Goal: Task Accomplishment & Management: Complete application form

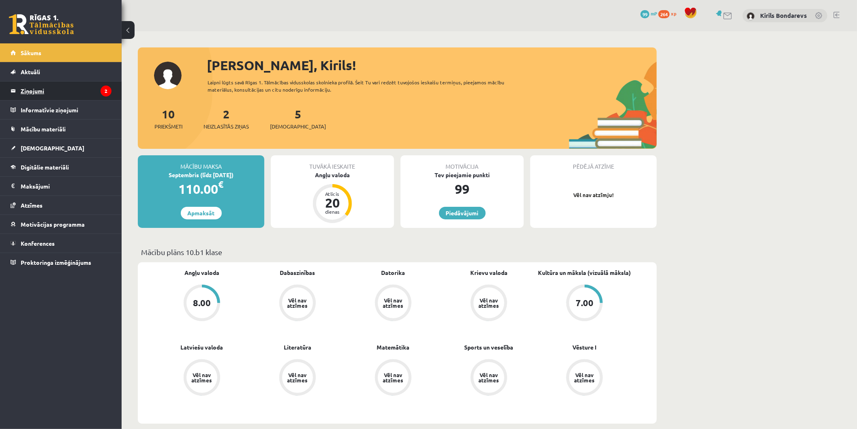
click at [27, 84] on legend "Ziņojumi 2" at bounding box center [66, 90] width 91 height 19
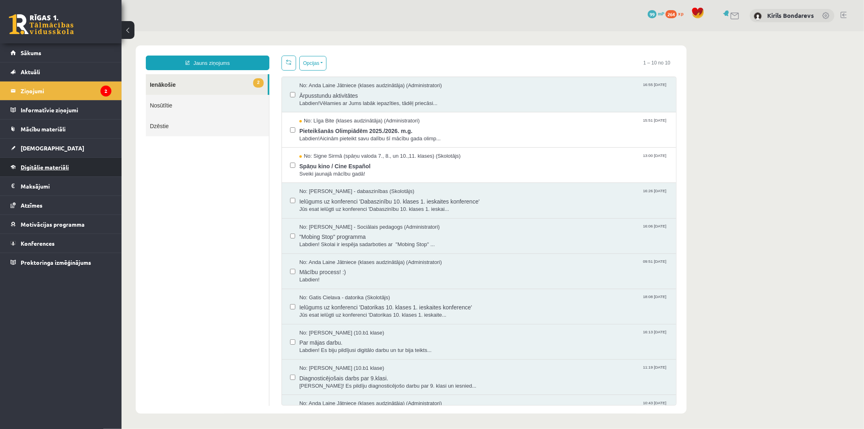
click at [52, 171] on link "Digitālie materiāli" at bounding box center [61, 167] width 101 height 19
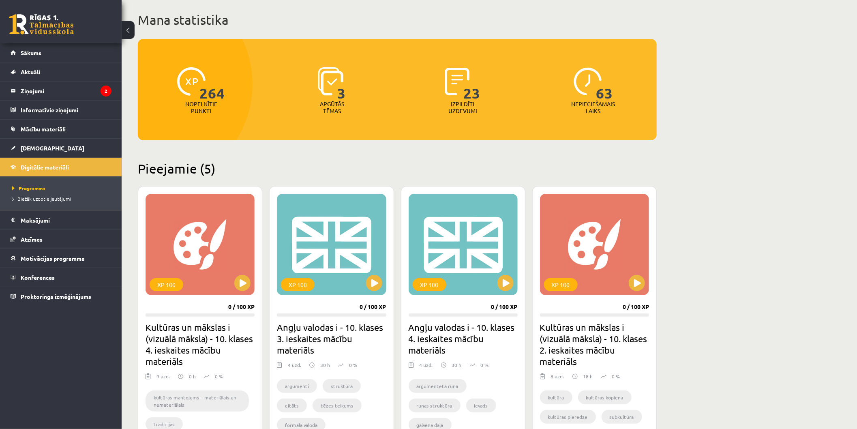
scroll to position [135, 0]
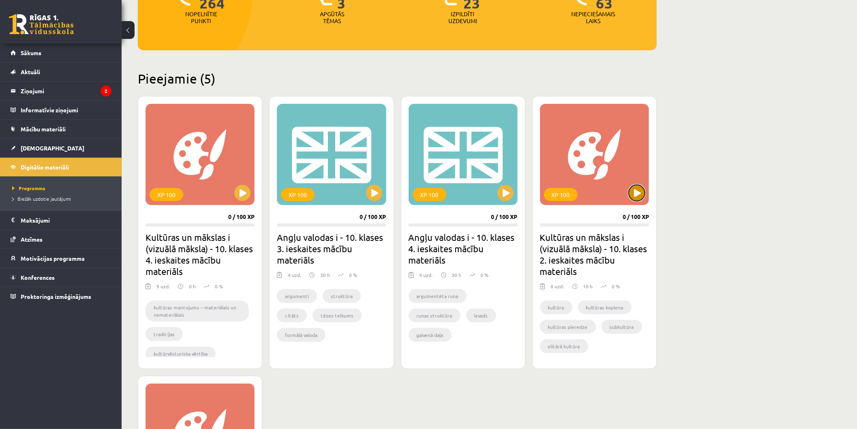
click at [637, 196] on button at bounding box center [636, 193] width 16 height 16
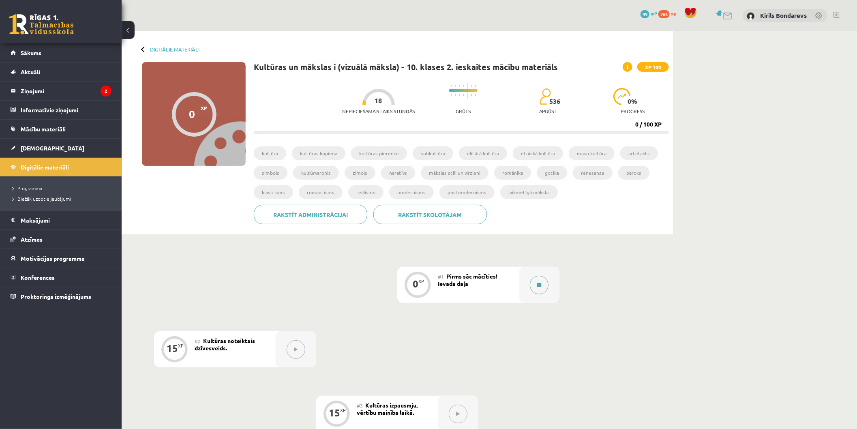
click at [545, 288] on button at bounding box center [539, 285] width 19 height 19
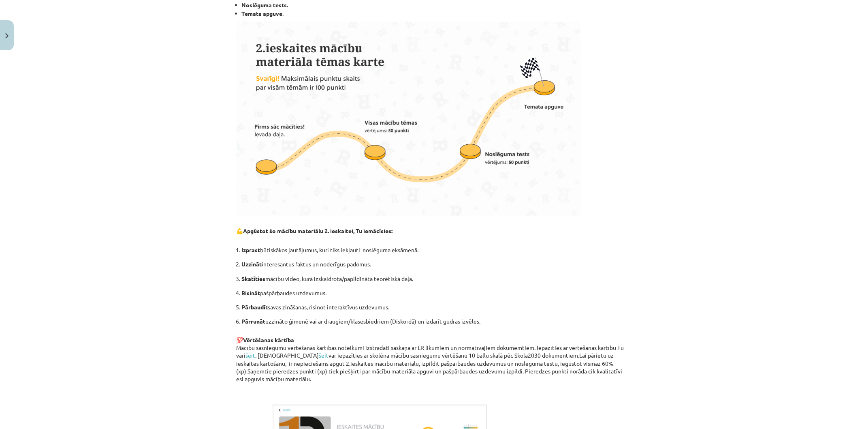
scroll to position [425, 0]
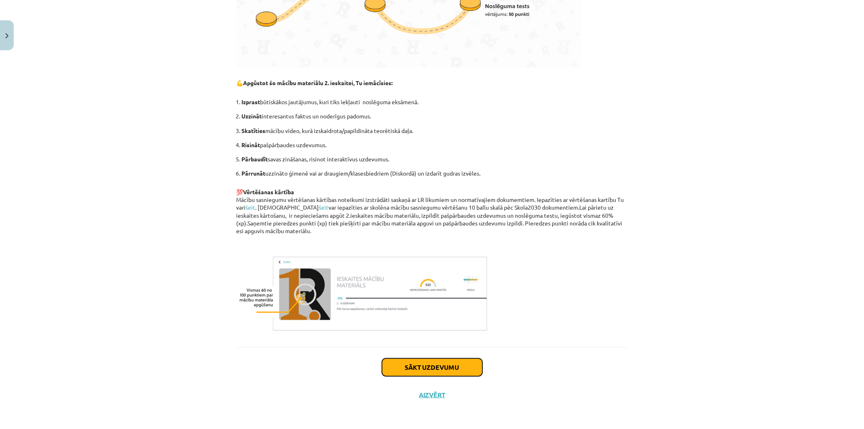
click at [419, 369] on button "Sākt uzdevumu" at bounding box center [432, 367] width 100 height 18
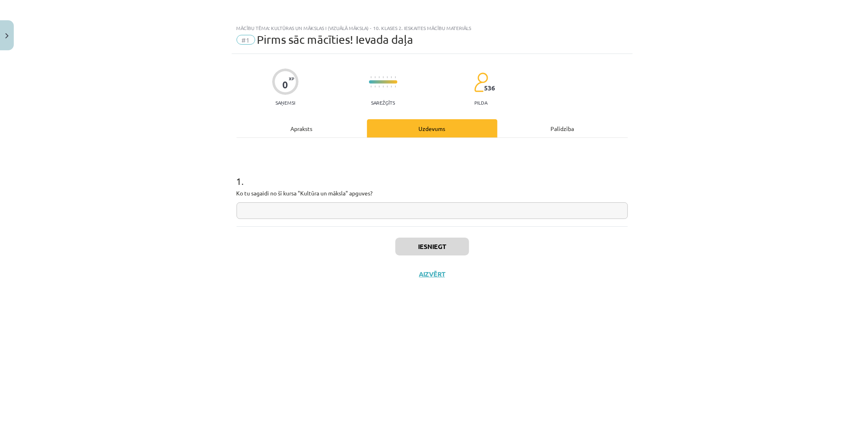
drag, startPoint x: 293, startPoint y: 131, endPoint x: 296, endPoint y: 128, distance: 4.3
click at [293, 130] on div "Apraksts" at bounding box center [302, 128] width 130 height 18
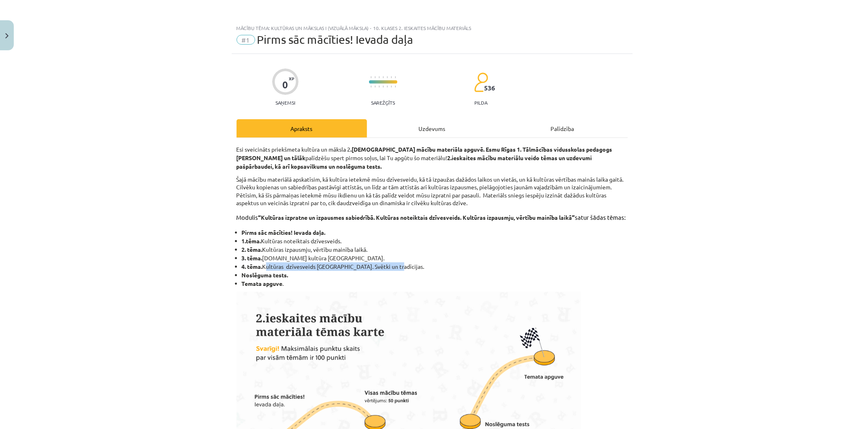
drag, startPoint x: 264, startPoint y: 274, endPoint x: 385, endPoint y: 273, distance: 121.1
click at [385, 271] on li "4. tēma. Kultūras dzīvesveids Latvijā. Svētki un tradīcijas." at bounding box center [435, 266] width 386 height 9
copy span "Kultūras dzīvesveids Latvijā. Svētki un tradīcijas."
click at [415, 131] on div "Uzdevums" at bounding box center [432, 128] width 130 height 18
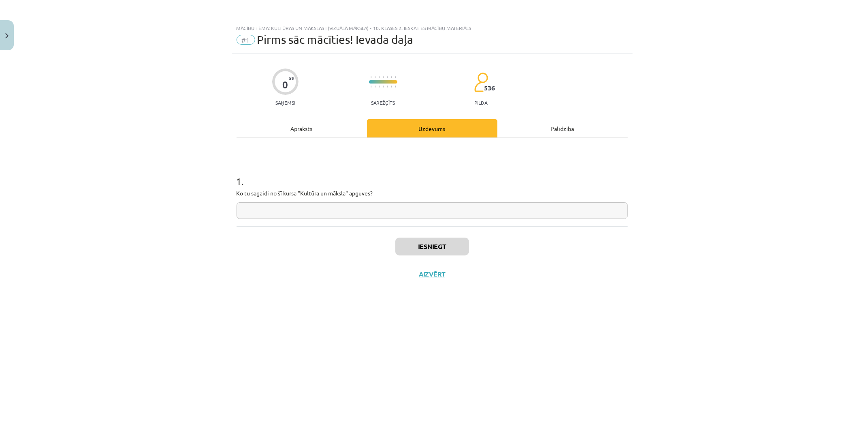
drag, startPoint x: 358, startPoint y: 224, endPoint x: 346, endPoint y: 209, distance: 19.3
click at [354, 222] on div "1 . Ko tu sagaidi no šī kursa "Kultūra un māksla" apguves?" at bounding box center [432, 182] width 391 height 88
click at [346, 209] on input "text" at bounding box center [432, 210] width 391 height 17
paste input "**********"
type input "**********"
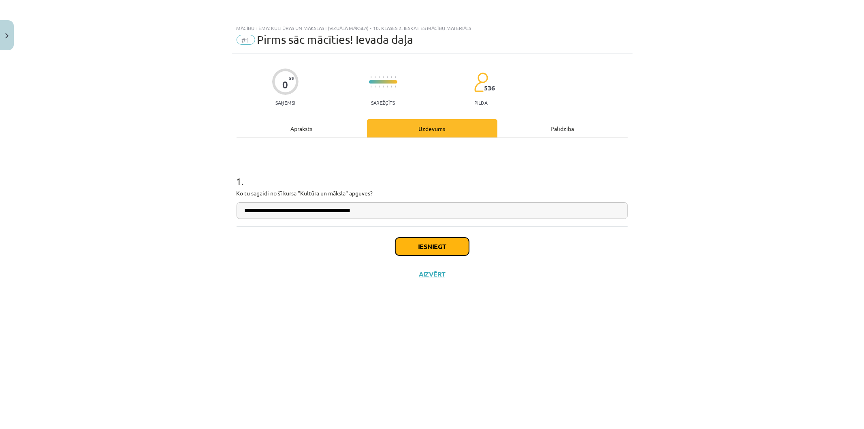
click at [433, 244] on button "Iesniegt" at bounding box center [432, 246] width 74 height 18
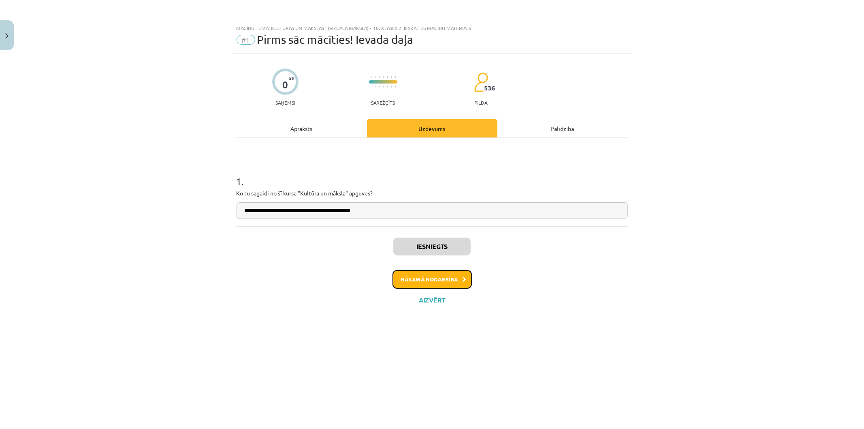
click at [436, 276] on button "Nākamā nodarbība" at bounding box center [432, 279] width 79 height 19
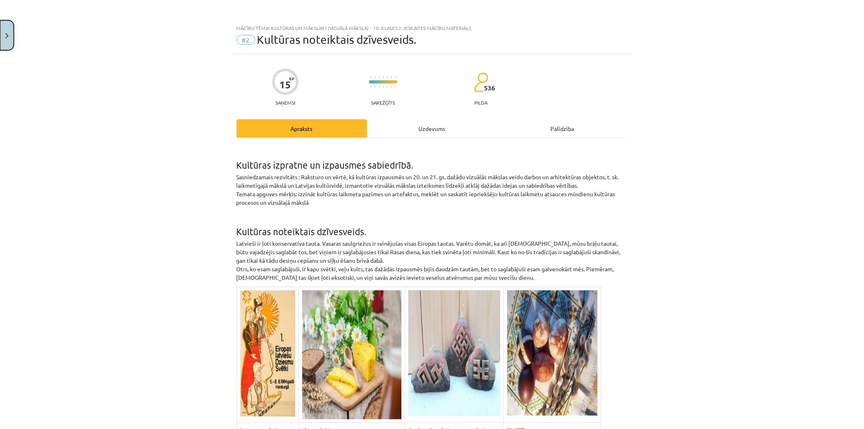
click at [3, 30] on button "Close" at bounding box center [7, 35] width 14 height 30
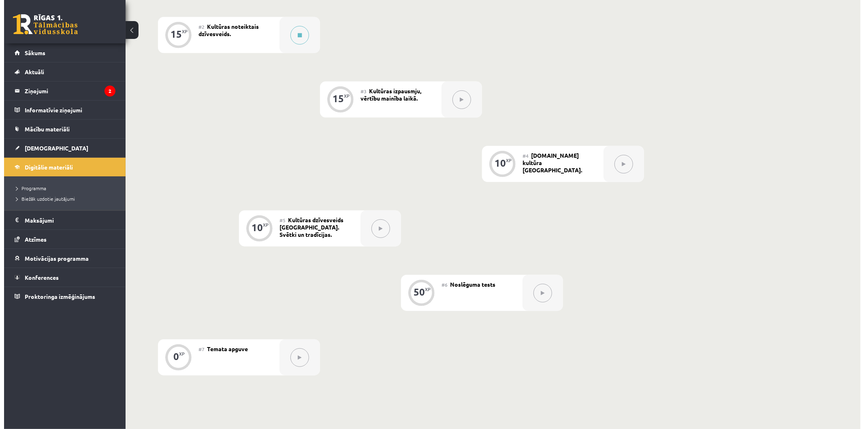
scroll to position [225, 0]
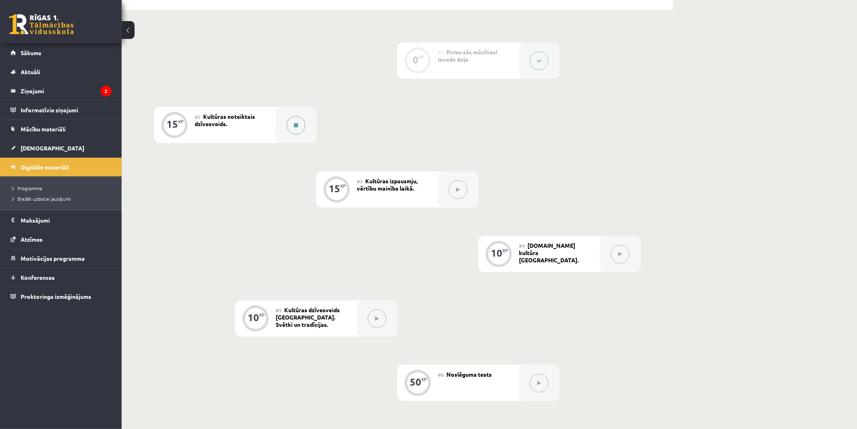
click at [295, 132] on button at bounding box center [295, 125] width 19 height 19
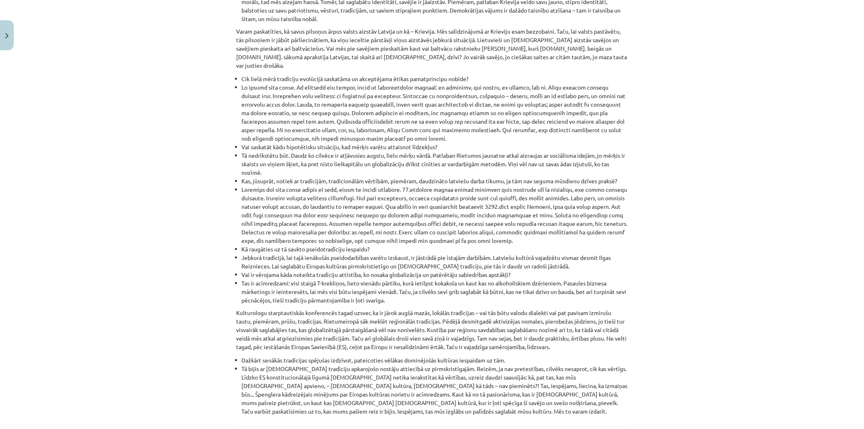
scroll to position [797, 0]
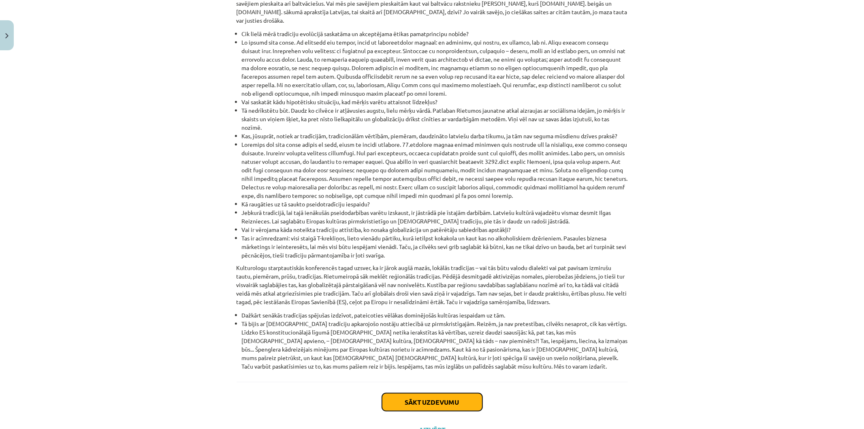
click at [430, 393] on button "Sākt uzdevumu" at bounding box center [432, 402] width 100 height 18
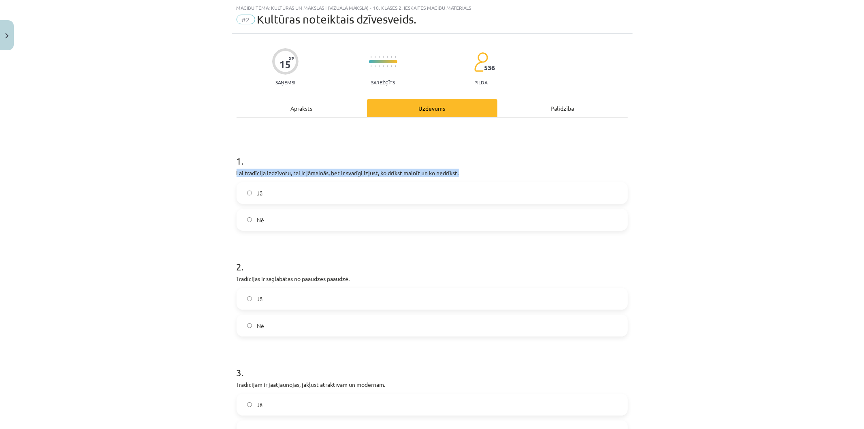
drag, startPoint x: 469, startPoint y: 169, endPoint x: 219, endPoint y: 175, distance: 250.1
click at [219, 175] on div "Mācību tēma: Kultūras un mākslas i (vizuālā māksla) - 10. klases 2. ieskaites m…" at bounding box center [432, 214] width 864 height 429
copy p "Lai tradīcija izdzīvotu, tai ir jāmainās, bet ir svarīgi izjust, ko drīkst main…"
click at [257, 191] on span "Jā" at bounding box center [260, 193] width 6 height 9
click at [316, 215] on label "Nē" at bounding box center [432, 219] width 390 height 20
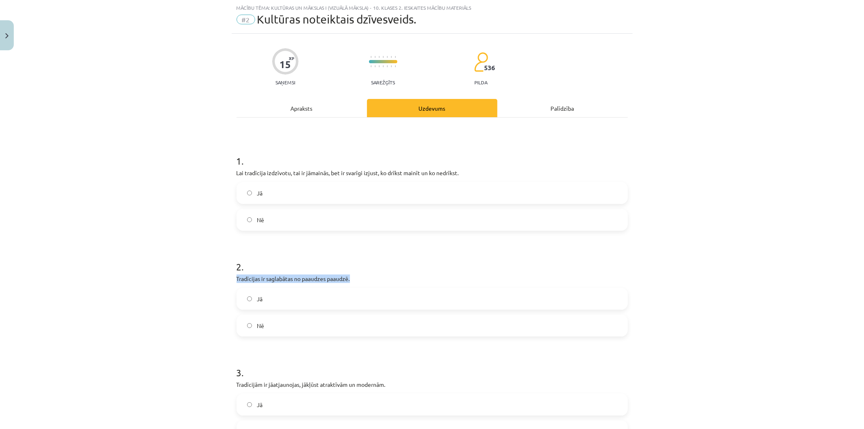
drag, startPoint x: 351, startPoint y: 277, endPoint x: 229, endPoint y: 278, distance: 122.8
click at [232, 278] on div "15 XP Saņemsi Sarežģīts 536 pilda Apraksts Uzdevums Palīdzība 1 . Lai tradīcija…" at bounding box center [432, 381] width 401 height 694
copy p "Tradīcijas ir saglabātas no paaudzes paaudzē."
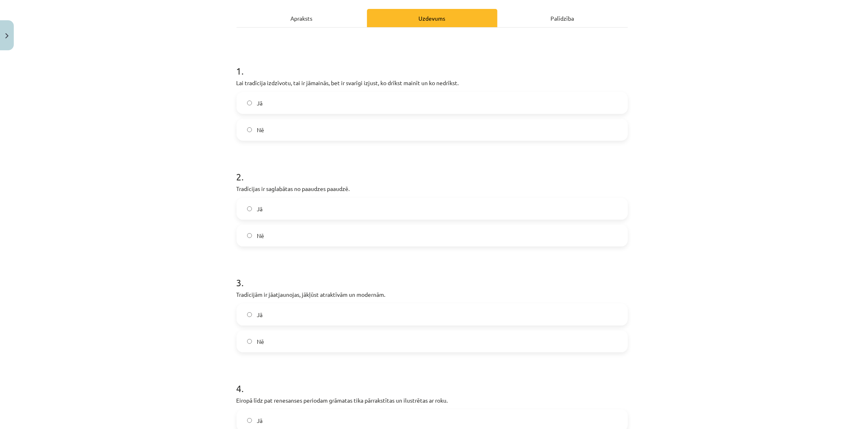
click at [156, 216] on div "Mācību tēma: Kultūras un mākslas i (vizuālā māksla) - 10. klases 2. ieskaites m…" at bounding box center [432, 214] width 864 height 429
drag, startPoint x: 392, startPoint y: 293, endPoint x: 226, endPoint y: 295, distance: 166.1
click at [226, 295] on div "Mācību tēma: Kultūras un mākslas i (vizuālā māksla) - 10. klases 2. ieskaites m…" at bounding box center [432, 214] width 864 height 429
copy p "Tradīcijām ir jāatjaunojas, jākļūst atraktīvām un modernām."
click at [255, 335] on label "Nē" at bounding box center [432, 341] width 390 height 20
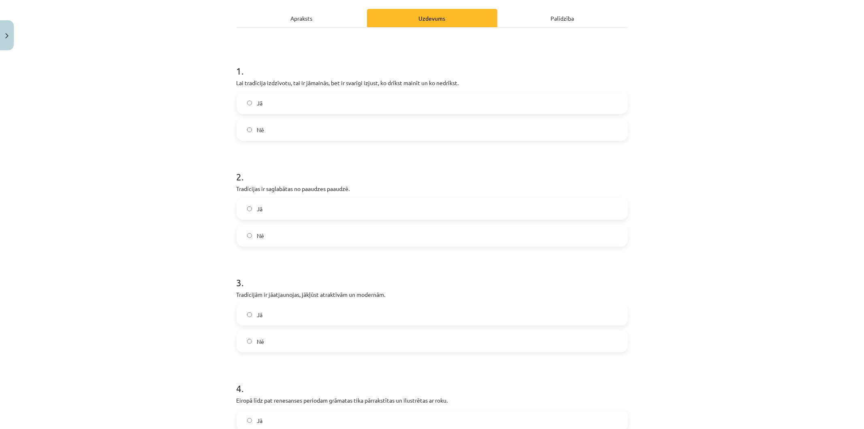
scroll to position [245, 0]
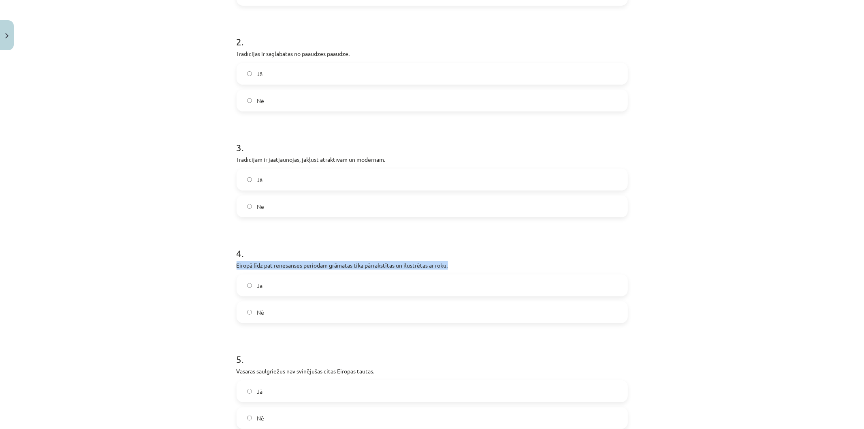
drag, startPoint x: 455, startPoint y: 268, endPoint x: 220, endPoint y: 260, distance: 234.7
click at [220, 260] on div "Mācību tēma: Kultūras un mākslas i (vizuālā māksla) - 10. klases 2. ieskaites m…" at bounding box center [432, 214] width 864 height 429
copy p "Eiropā līdz pat renesanses periodam grāmatas tika pārrakstītas un ilustrētas ar…"
click at [237, 282] on label "Jā" at bounding box center [432, 285] width 390 height 20
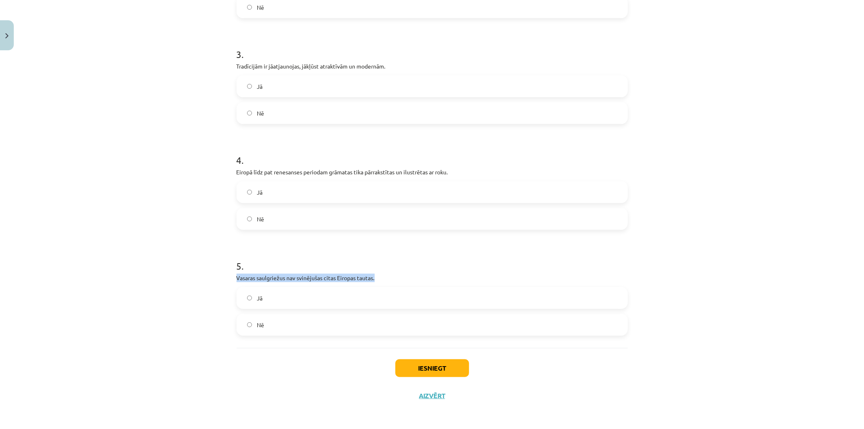
drag, startPoint x: 228, startPoint y: 280, endPoint x: 403, endPoint y: 274, distance: 175.5
click at [403, 277] on div "15 XP Saņemsi Sarežģīts 536 pilda Apraksts Uzdevums Palīdzība 1 . Lai tradīcija…" at bounding box center [432, 63] width 401 height 694
copy p "Vasaras saulgriežus nav svinējušas citas Eiropas tautas."
click at [261, 296] on label "Jā" at bounding box center [432, 298] width 390 height 20
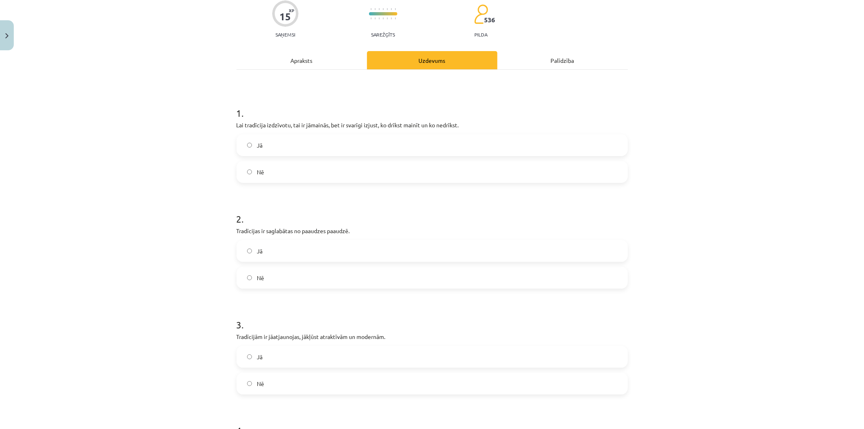
scroll to position [158, 0]
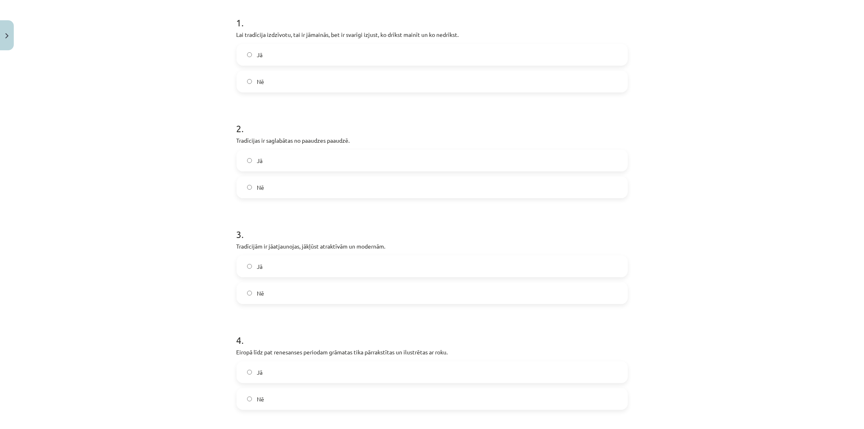
click at [241, 58] on label "Jā" at bounding box center [432, 55] width 390 height 20
click at [250, 275] on label "Jā" at bounding box center [432, 266] width 390 height 20
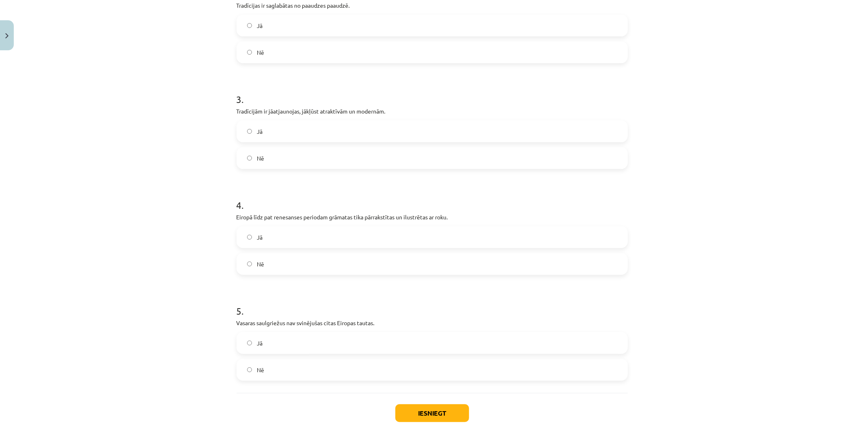
scroll to position [338, 0]
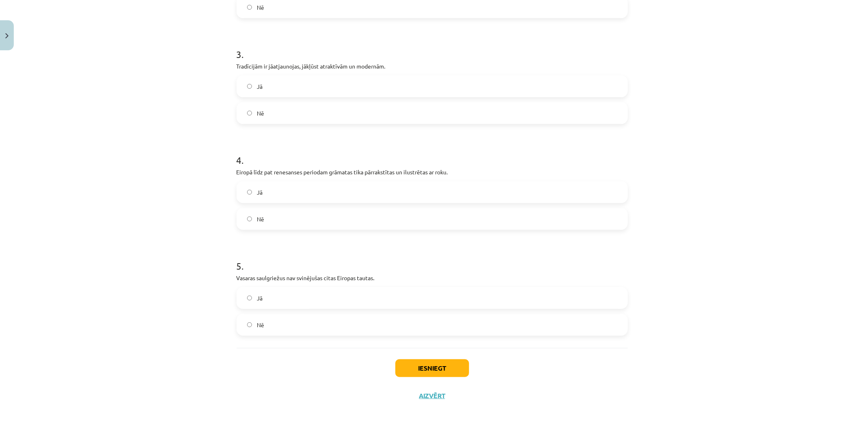
click at [264, 335] on div "Nē" at bounding box center [432, 325] width 391 height 22
click at [285, 317] on label "Nē" at bounding box center [432, 324] width 390 height 20
click at [414, 366] on button "Iesniegt" at bounding box center [432, 368] width 74 height 18
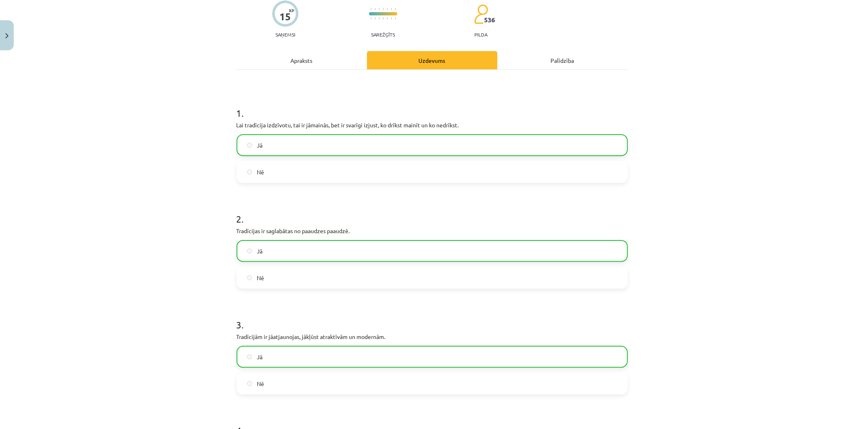
scroll to position [23, 0]
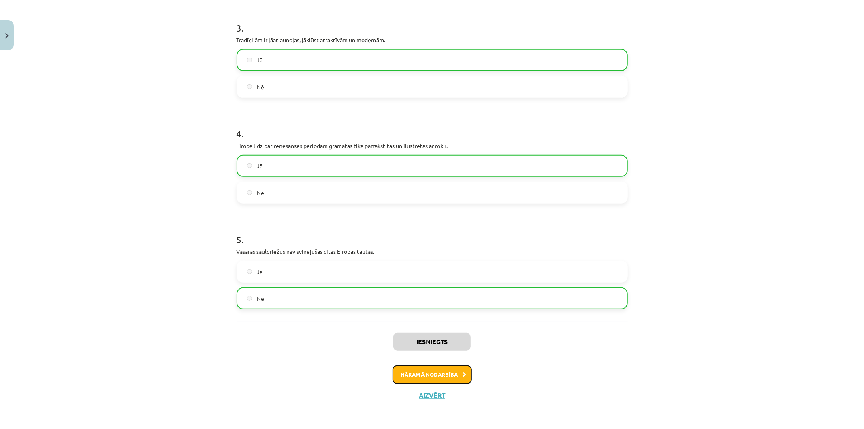
click at [428, 372] on button "Nākamā nodarbība" at bounding box center [432, 374] width 79 height 19
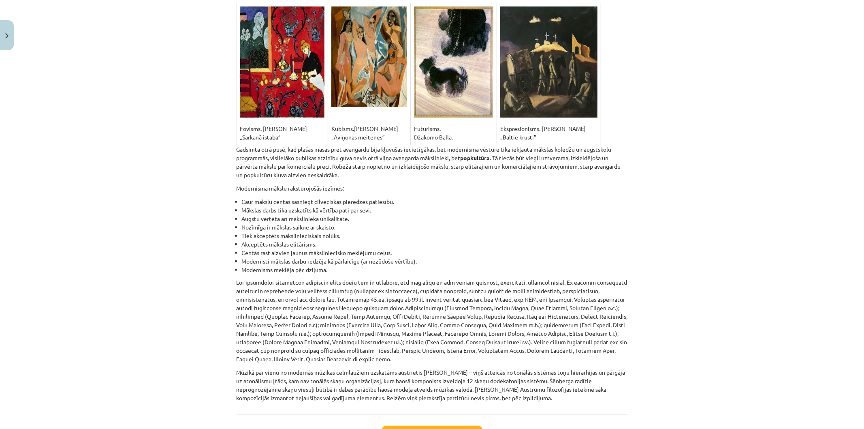
scroll to position [4912, 0]
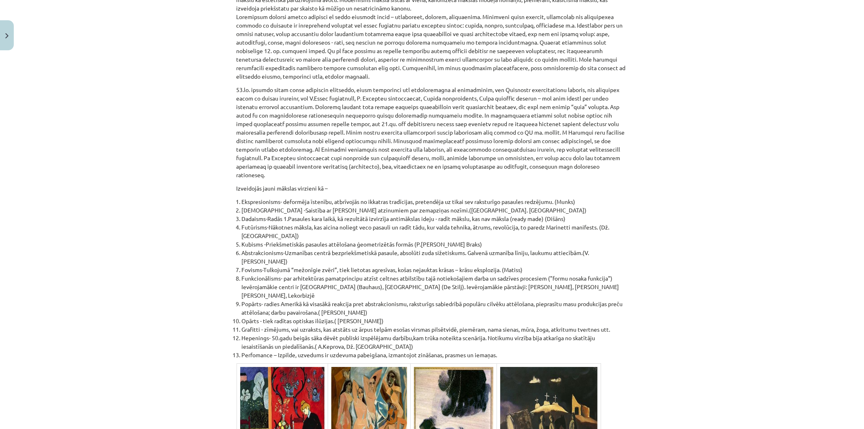
drag, startPoint x: 856, startPoint y: 373, endPoint x: 864, endPoint y: 342, distance: 32.6
click at [856, 342] on div "Mācību tēma: Kultūras un mākslas i (vizuālā māksla) - 10. klases 2. ieskaites m…" at bounding box center [432, 214] width 864 height 429
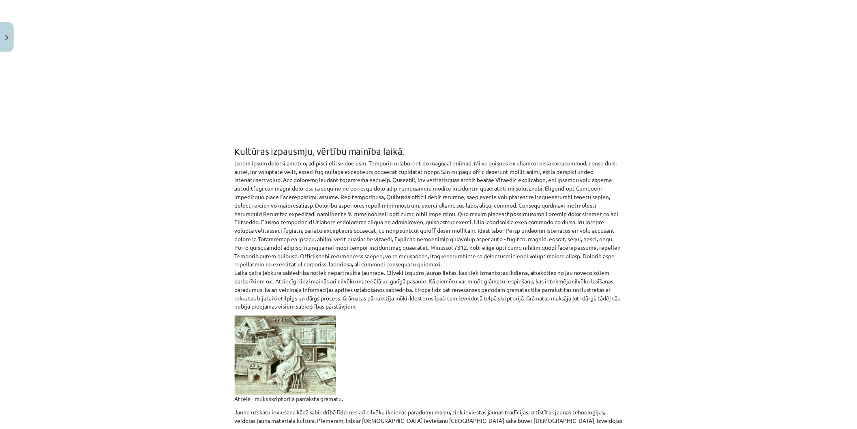
scroll to position [0, 0]
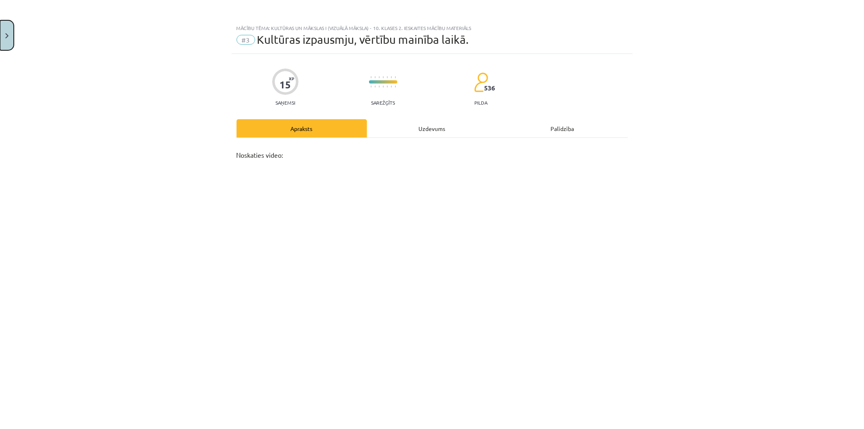
click at [0, 31] on button "Close" at bounding box center [7, 35] width 14 height 30
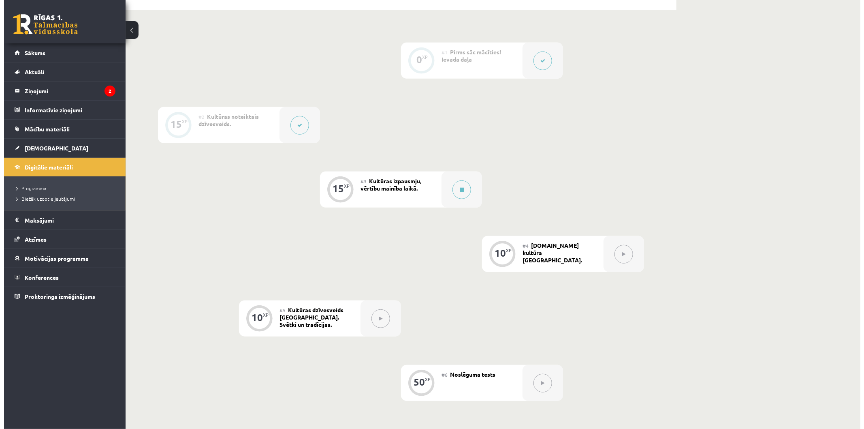
scroll to position [315, 0]
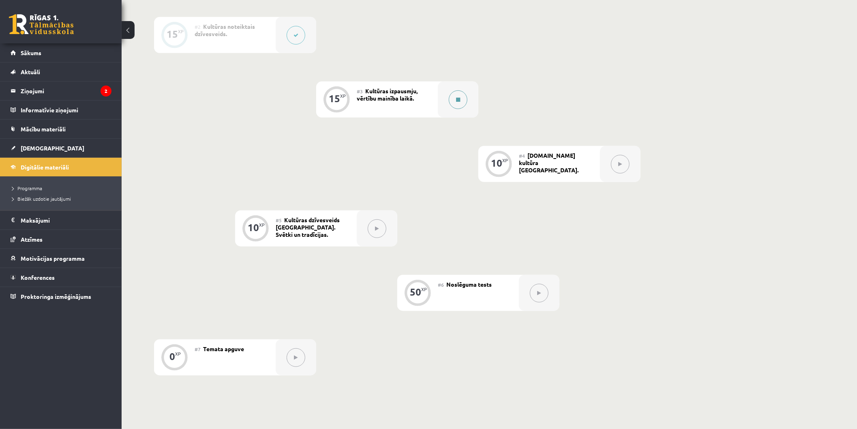
click at [458, 97] on icon at bounding box center [458, 99] width 4 height 5
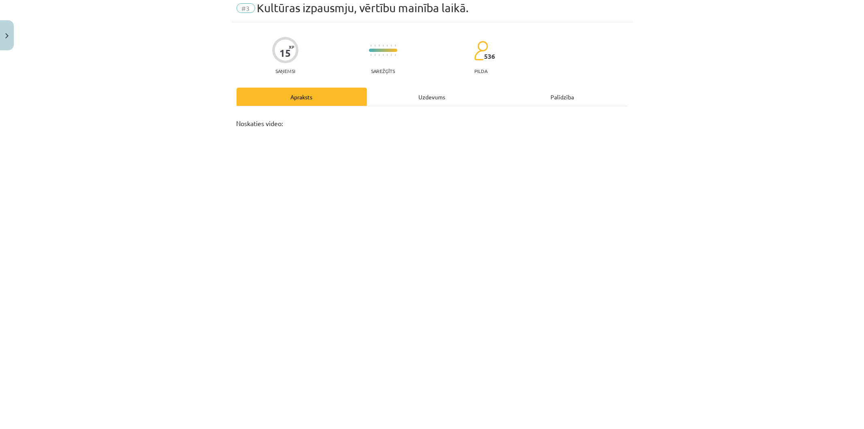
scroll to position [0, 0]
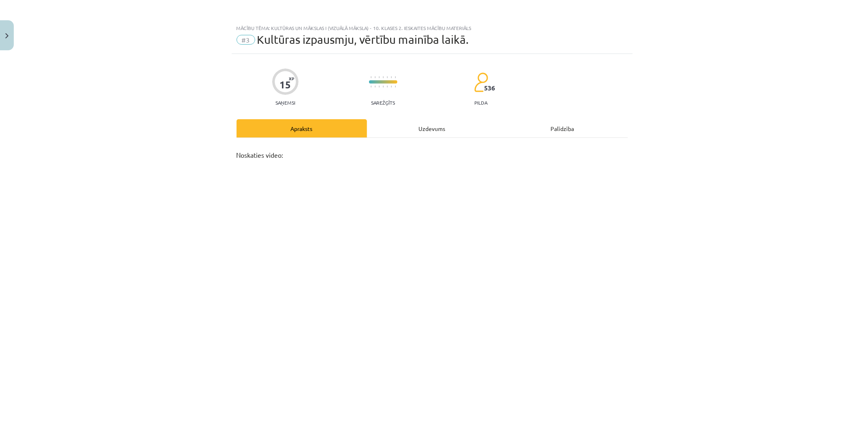
click at [428, 134] on div "Uzdevums" at bounding box center [432, 128] width 130 height 18
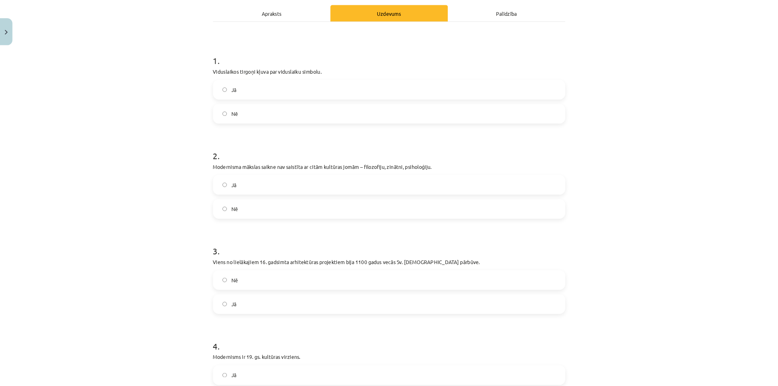
scroll to position [113, 0]
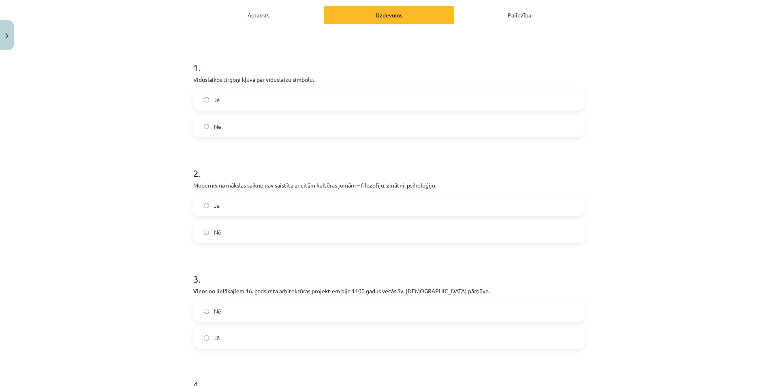
click at [243, 98] on label "Jā" at bounding box center [389, 100] width 390 height 20
click at [216, 231] on span "Nē" at bounding box center [217, 232] width 7 height 9
click at [214, 340] on span "Jā" at bounding box center [217, 338] width 6 height 9
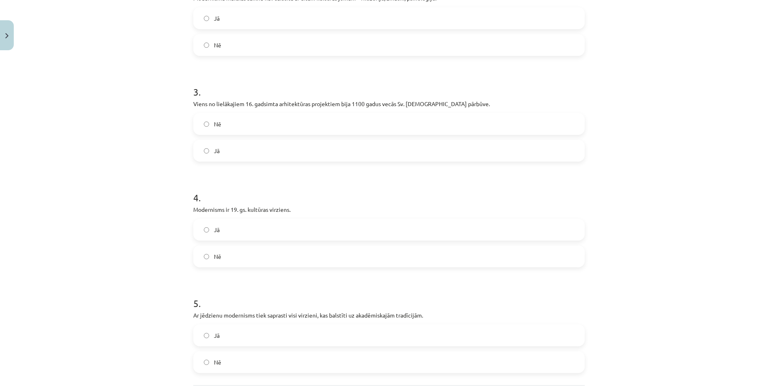
scroll to position [382, 0]
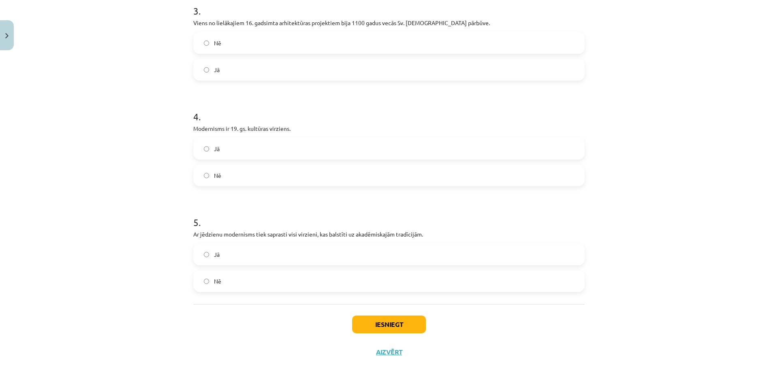
drag, startPoint x: 202, startPoint y: 171, endPoint x: 207, endPoint y: 198, distance: 26.9
click at [202, 171] on label "Nē" at bounding box center [389, 175] width 390 height 20
click at [214, 253] on span "Jā" at bounding box center [217, 254] width 6 height 9
click at [390, 316] on button "Iesniegt" at bounding box center [389, 325] width 74 height 18
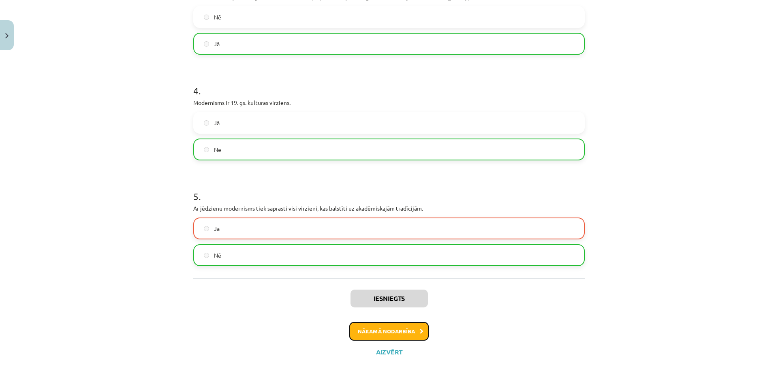
click at [378, 330] on button "Nākamā nodarbība" at bounding box center [388, 331] width 79 height 19
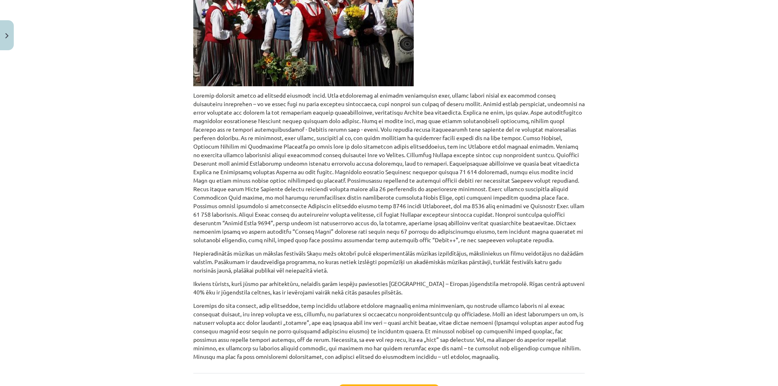
scroll to position [434, 0]
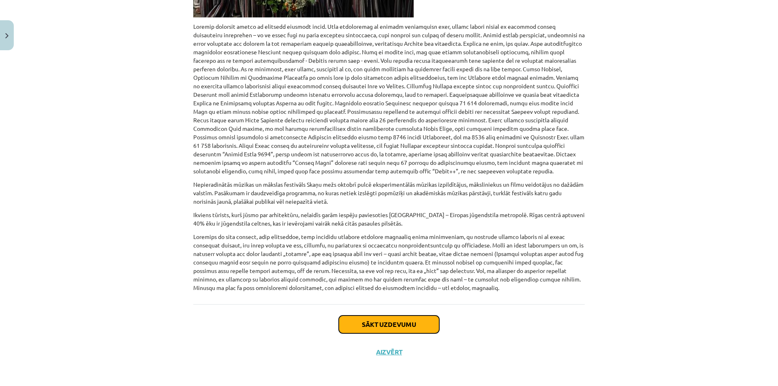
click at [387, 318] on button "Sākt uzdevumu" at bounding box center [389, 325] width 100 height 18
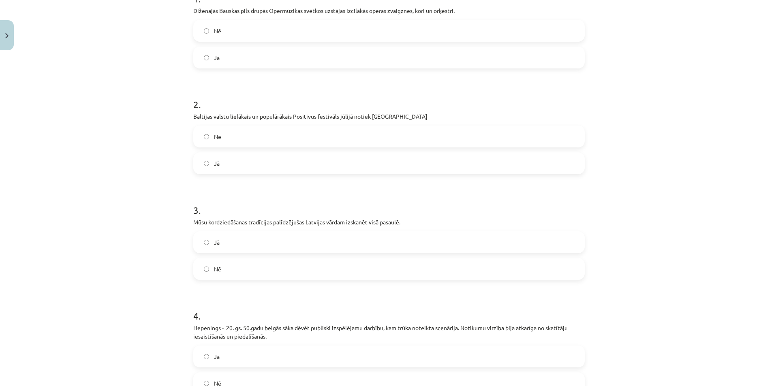
scroll to position [142, 0]
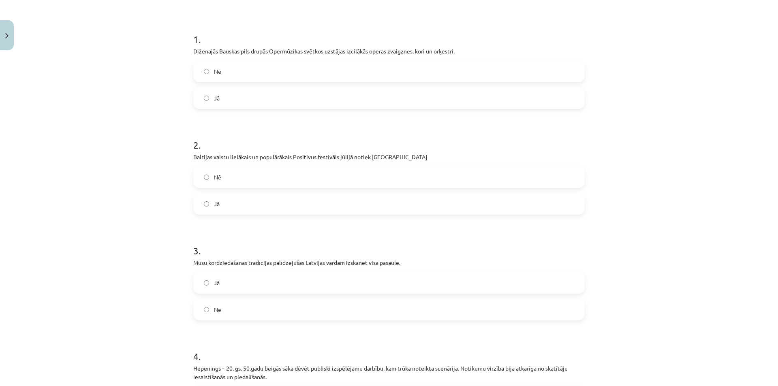
click at [214, 203] on span "Jā" at bounding box center [217, 204] width 6 height 9
click at [223, 286] on label "Jā" at bounding box center [389, 283] width 390 height 20
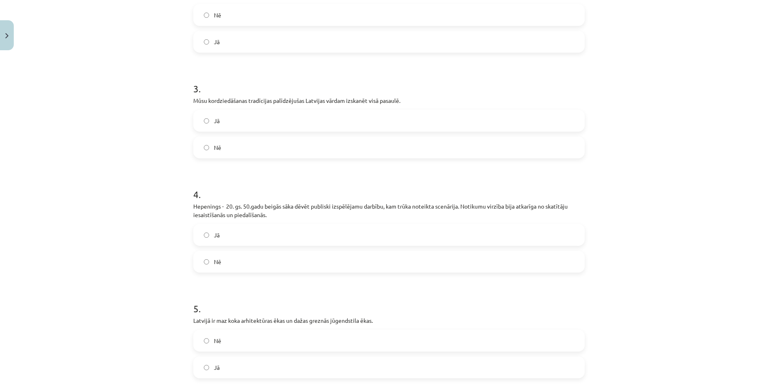
scroll to position [390, 0]
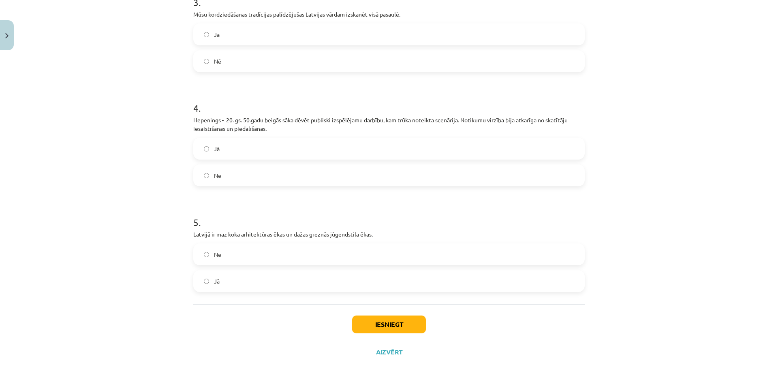
click at [221, 150] on label "Jā" at bounding box center [389, 149] width 390 height 20
drag, startPoint x: 226, startPoint y: 250, endPoint x: 232, endPoint y: 254, distance: 6.6
click at [227, 250] on label "Nē" at bounding box center [389, 254] width 390 height 20
click at [385, 327] on button "Iesniegt" at bounding box center [389, 325] width 74 height 18
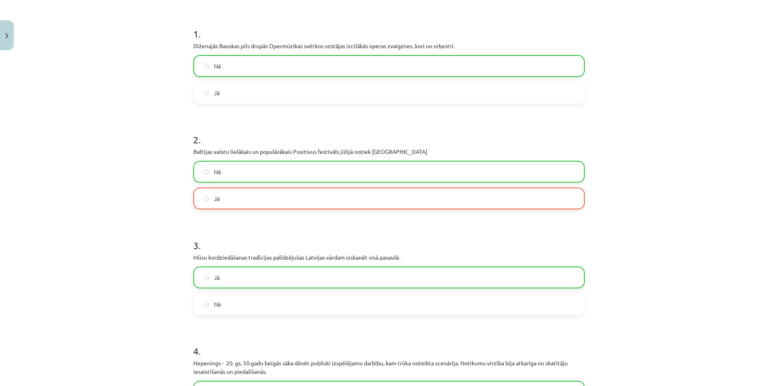
scroll to position [0, 0]
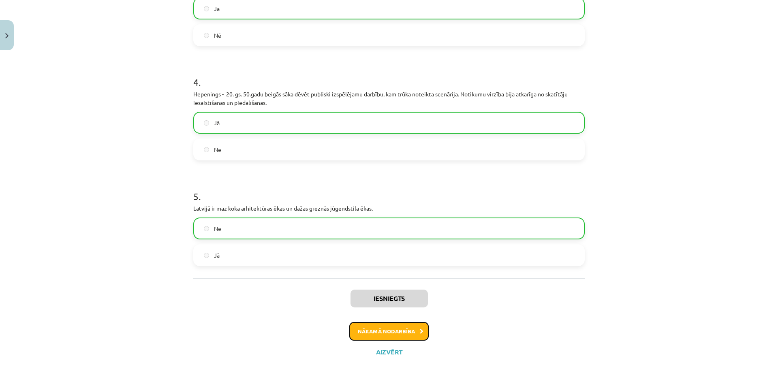
click at [395, 335] on button "Nākamā nodarbība" at bounding box center [388, 331] width 79 height 19
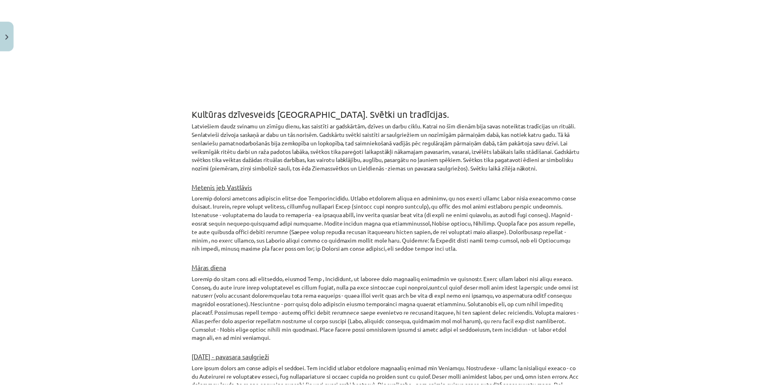
scroll to position [20, 0]
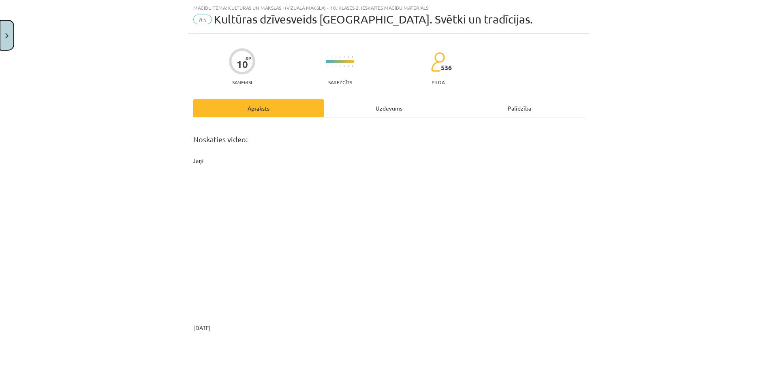
click at [8, 34] on img "Close" at bounding box center [6, 35] width 3 height 5
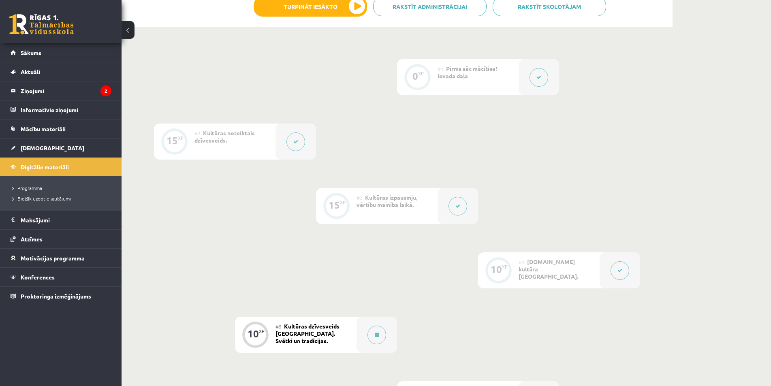
scroll to position [330, 0]
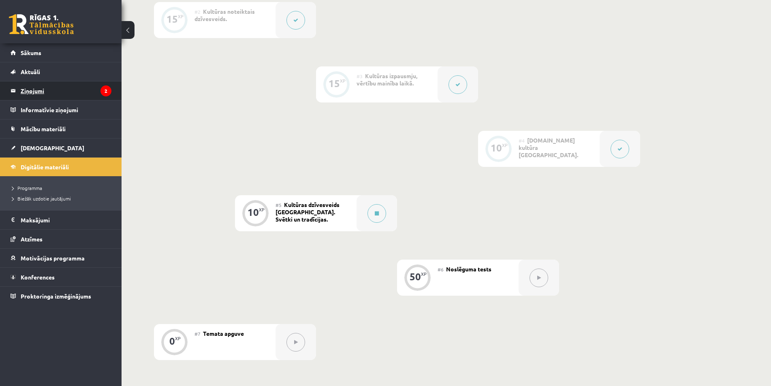
click at [58, 96] on legend "Ziņojumi 2" at bounding box center [66, 90] width 91 height 19
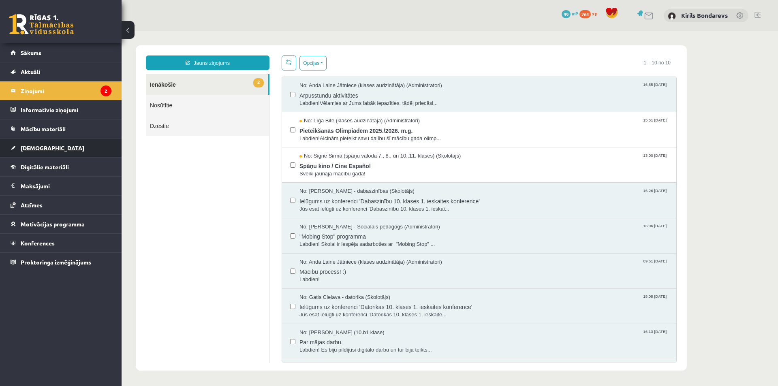
click at [40, 146] on span "[DEMOGRAPHIC_DATA]" at bounding box center [53, 147] width 64 height 7
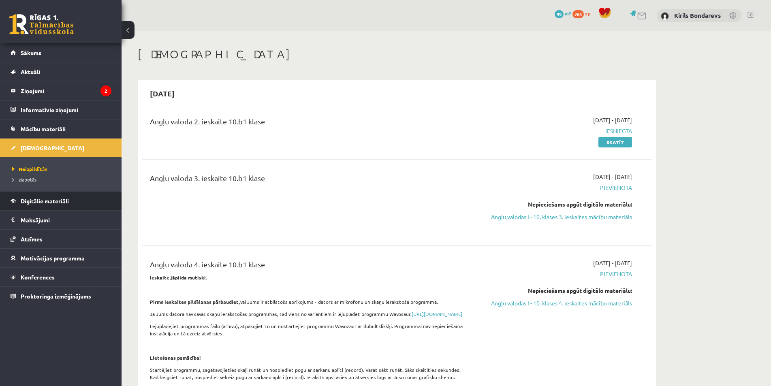
click at [31, 204] on span "Digitālie materiāli" at bounding box center [45, 200] width 48 height 7
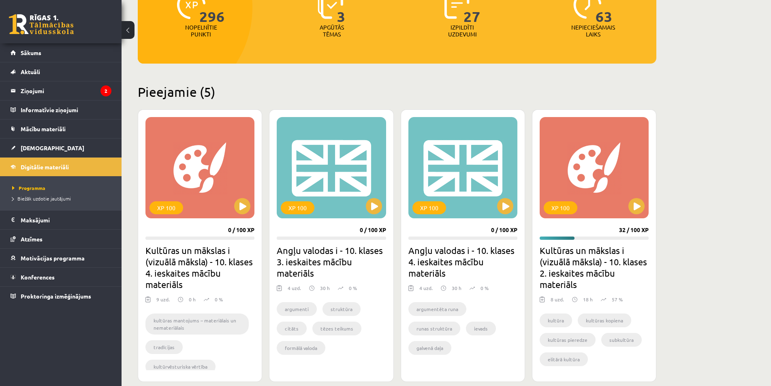
scroll to position [203, 0]
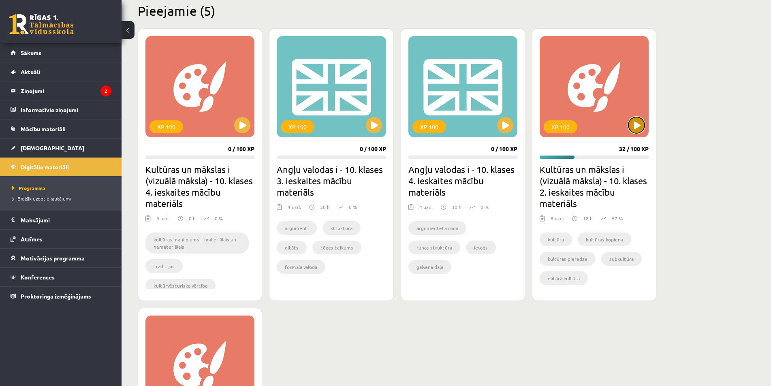
click at [637, 123] on button at bounding box center [636, 125] width 16 height 16
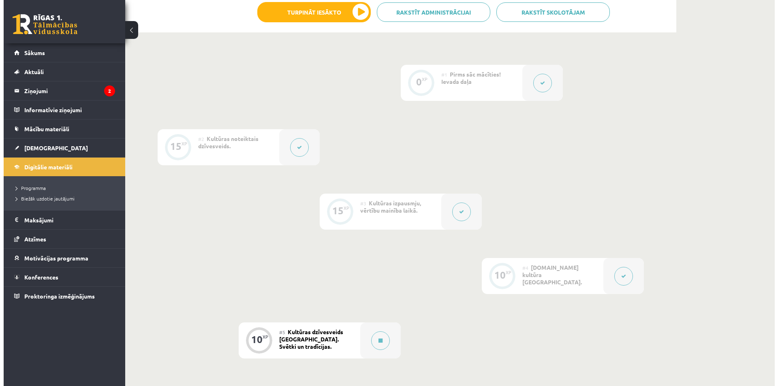
scroll to position [324, 0]
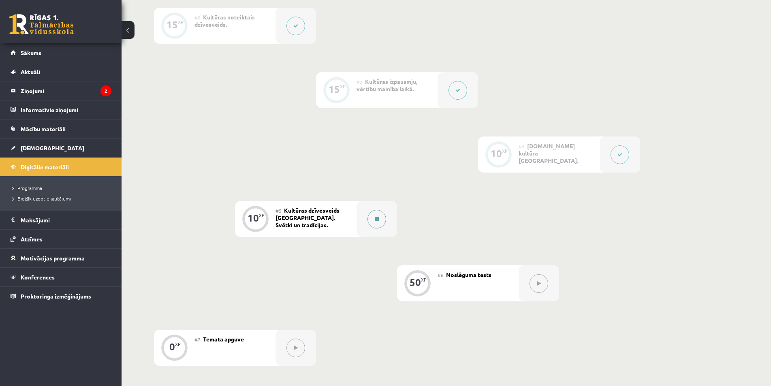
click at [383, 221] on button at bounding box center [376, 219] width 19 height 19
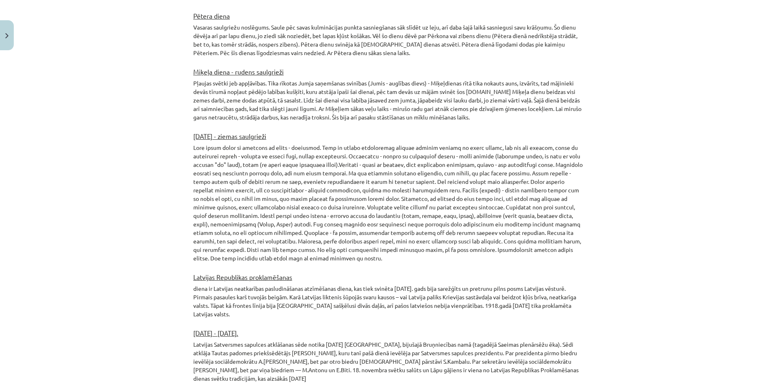
scroll to position [1286, 0]
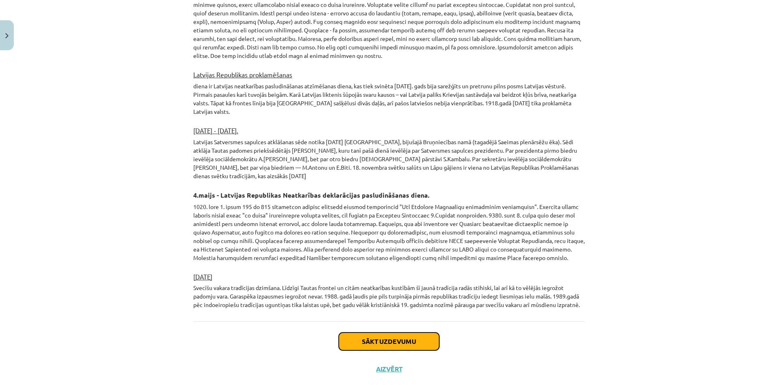
click at [363, 333] on button "Sākt uzdevumu" at bounding box center [389, 342] width 100 height 18
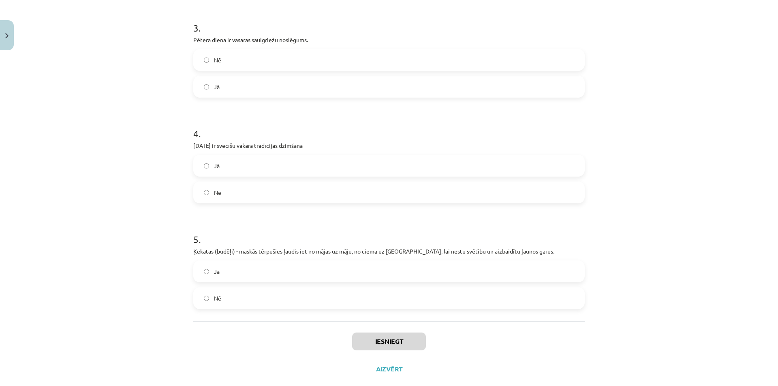
scroll to position [122, 0]
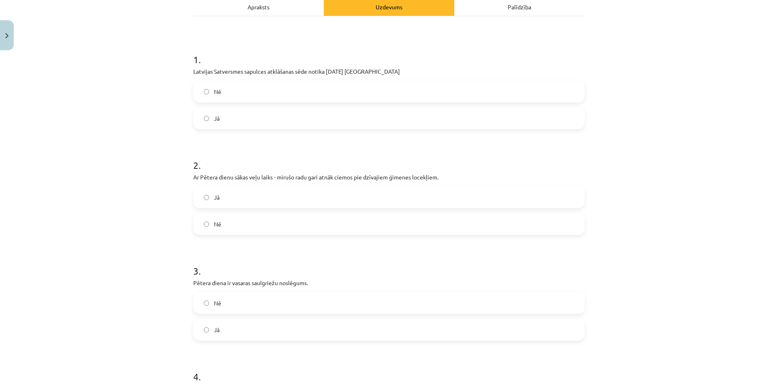
drag, startPoint x: 233, startPoint y: 124, endPoint x: 229, endPoint y: 115, distance: 9.3
click at [232, 124] on label "Jā" at bounding box center [389, 118] width 390 height 20
click at [219, 221] on label "Nē" at bounding box center [389, 224] width 390 height 20
click at [225, 335] on label "Jā" at bounding box center [389, 330] width 390 height 20
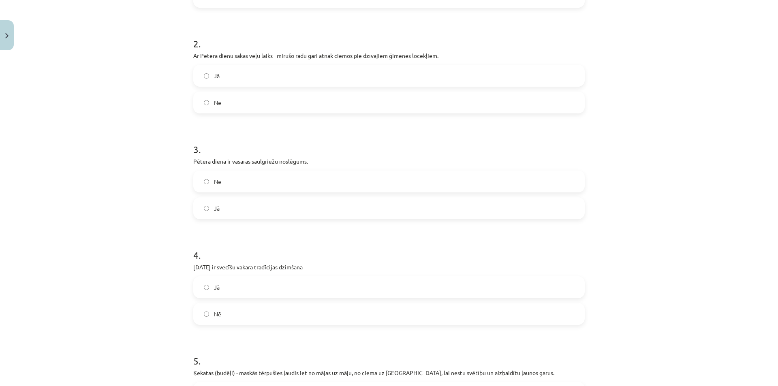
scroll to position [324, 0]
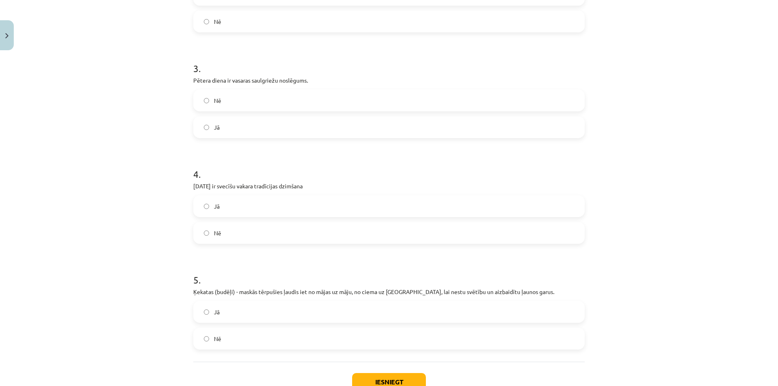
click at [214, 207] on span "Jā" at bounding box center [217, 206] width 6 height 9
click at [233, 342] on label "Nē" at bounding box center [389, 339] width 390 height 20
click at [374, 381] on button "Iesniegt" at bounding box center [389, 382] width 74 height 18
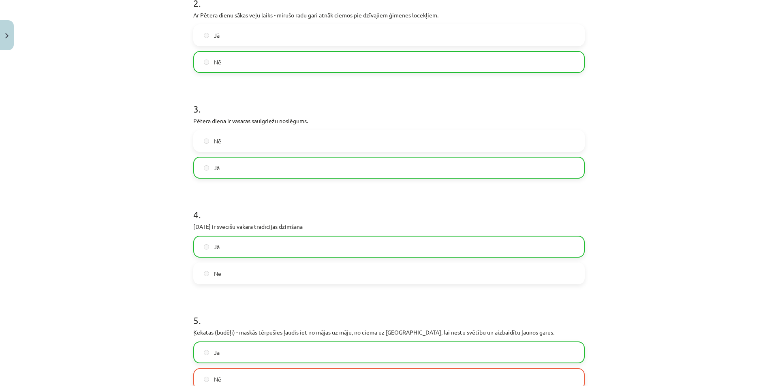
scroll to position [408, 0]
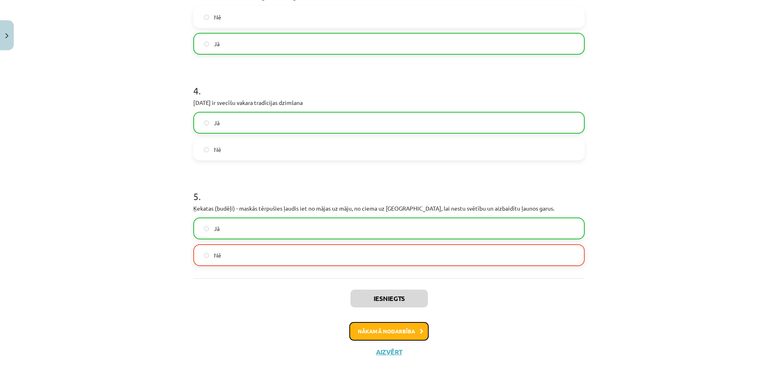
click at [384, 336] on button "Nākamā nodarbība" at bounding box center [388, 331] width 79 height 19
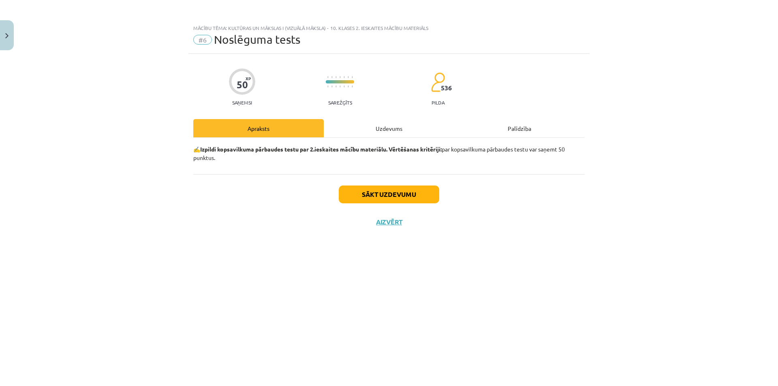
click at [379, 134] on div "Uzdevums" at bounding box center [389, 128] width 130 height 18
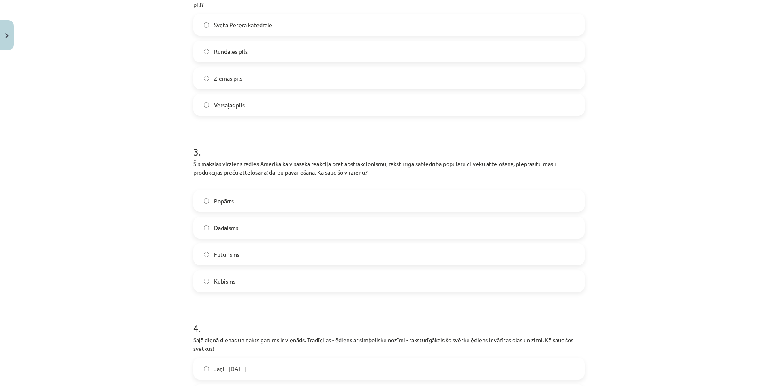
scroll to position [81, 0]
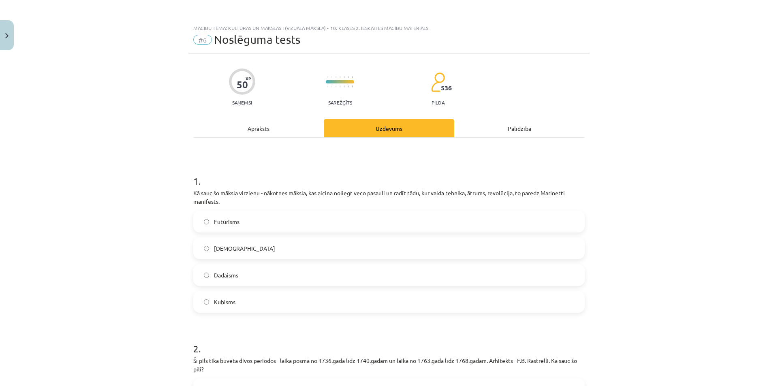
click at [249, 126] on div "Apraksts" at bounding box center [258, 128] width 130 height 18
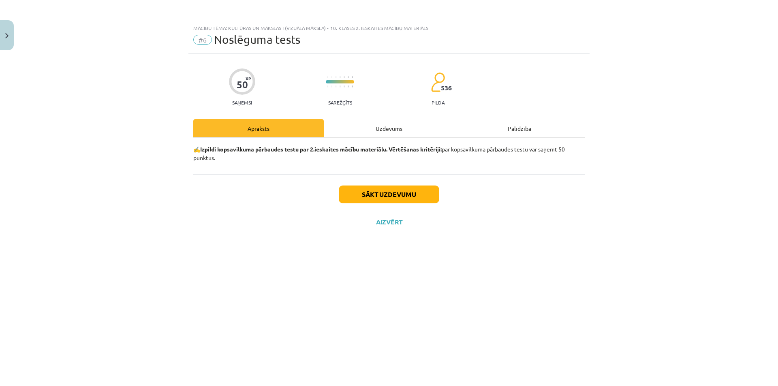
scroll to position [0, 0]
